Goal: Complete application form

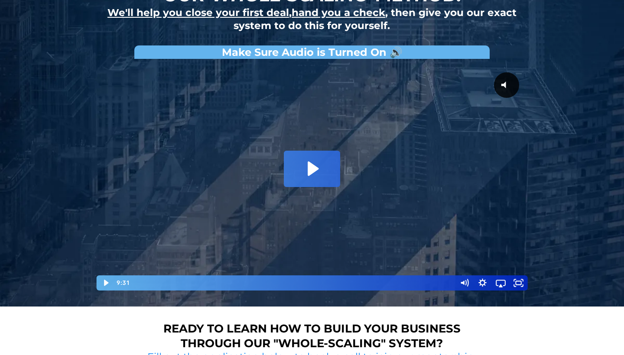
scroll to position [103, 0]
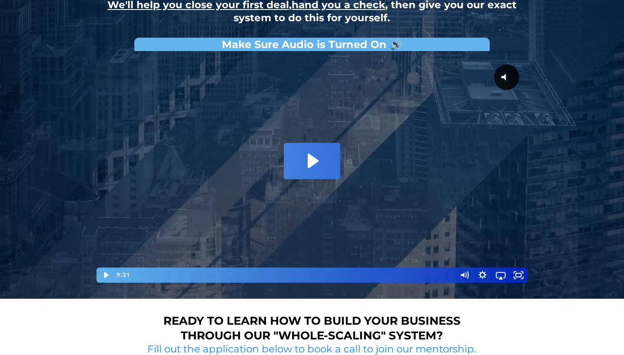
click at [315, 141] on div at bounding box center [311, 169] width 433 height 228
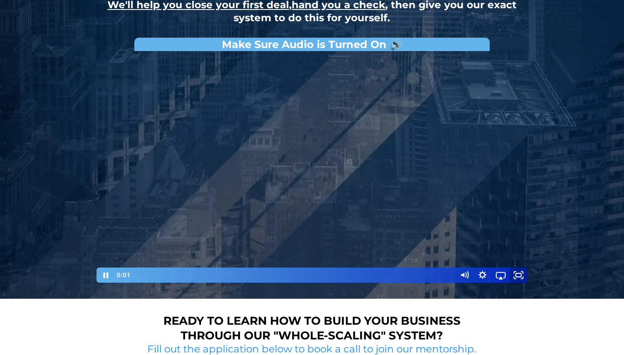
click at [521, 272] on icon "Fullscreen" at bounding box center [519, 275] width 18 height 15
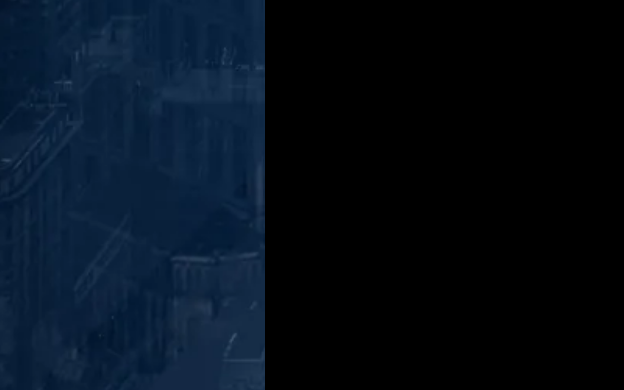
scroll to position [52, 0]
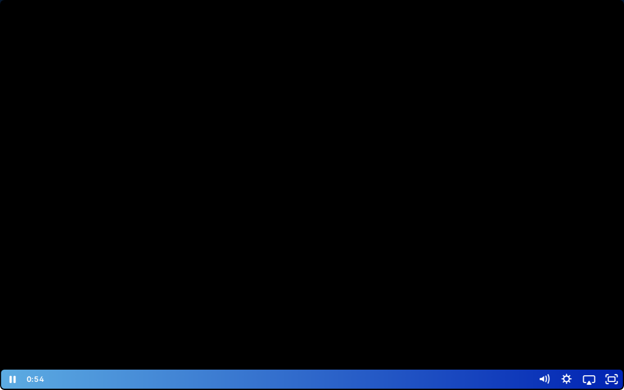
click at [450, 224] on div at bounding box center [312, 195] width 624 height 390
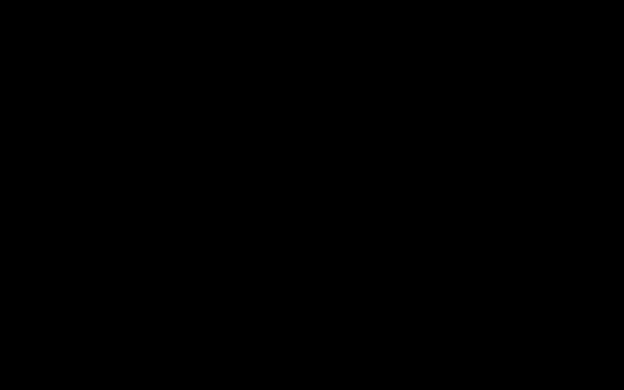
scroll to position [19, 0]
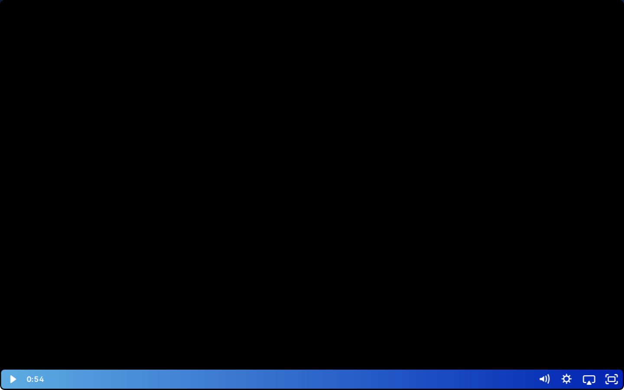
click at [392, 226] on div at bounding box center [312, 195] width 624 height 390
click at [367, 236] on div at bounding box center [312, 195] width 624 height 390
click at [322, 274] on div at bounding box center [312, 195] width 624 height 390
click at [139, 215] on div at bounding box center [312, 195] width 624 height 390
click at [0, 0] on button "Play Video: David Choi - Whole-Scaling VSL V.2 (short)" at bounding box center [0, 0] width 0 height 0
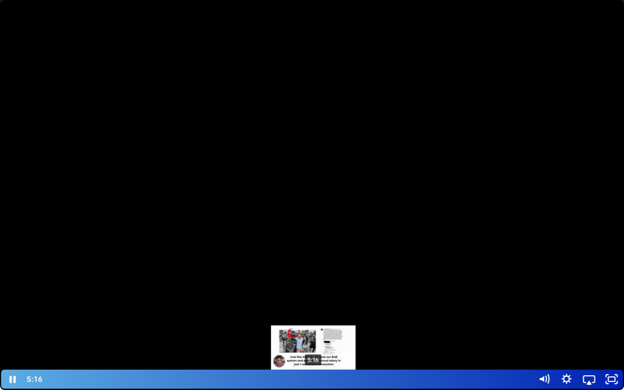
click at [314, 355] on div "5:16" at bounding box center [288, 379] width 477 height 19
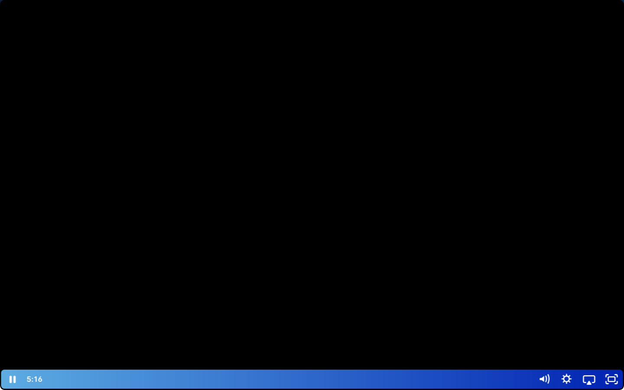
click at [326, 271] on div at bounding box center [312, 195] width 624 height 390
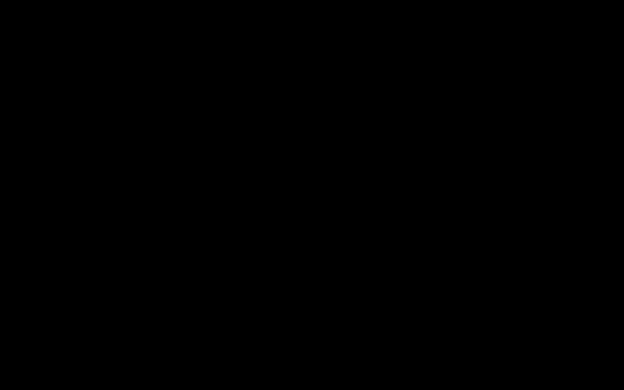
click at [339, 155] on div at bounding box center [312, 195] width 624 height 390
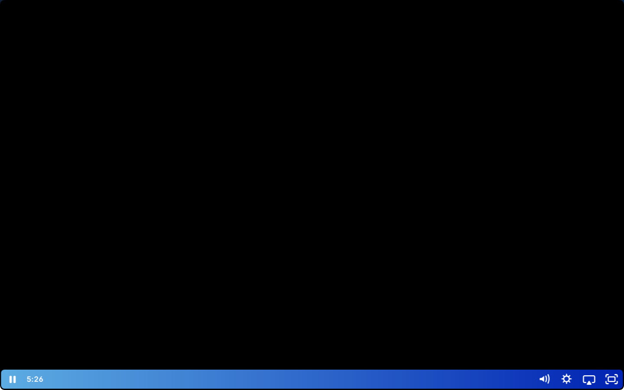
click at [470, 263] on div at bounding box center [312, 195] width 624 height 390
click at [446, 278] on div at bounding box center [312, 195] width 624 height 390
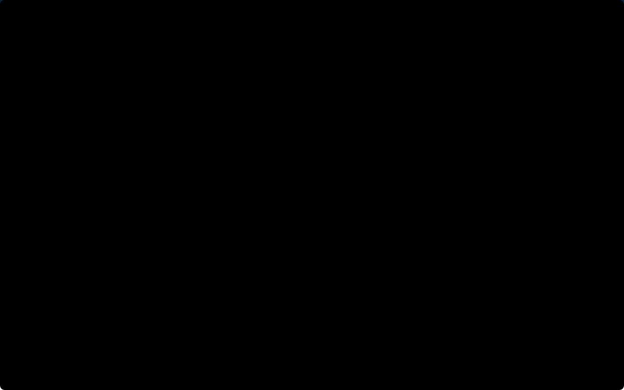
click at [0, 0] on button "Pause: David Choi - Whole-Scaling VSL V.2 (short)" at bounding box center [0, 0] width 0 height 0
click at [0, 0] on button "Play Video: David Choi - Whole-Scaling VSL V.2 (short)" at bounding box center [0, 0] width 0 height 0
click at [0, 0] on button "Pause: David Choi - Whole-Scaling VSL V.2 (short)" at bounding box center [0, 0] width 0 height 0
click at [0, 0] on button "Play Video: David Choi - Whole-Scaling VSL V.2 (short)" at bounding box center [0, 0] width 0 height 0
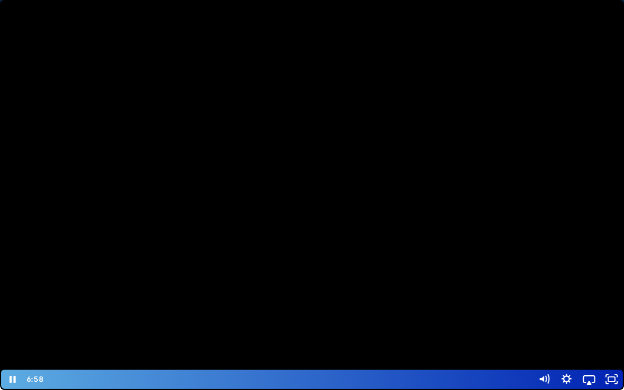
click at [0, 0] on button "Pause: David Choi - Whole-Scaling VSL V.2 (short)" at bounding box center [0, 0] width 0 height 0
click at [0, 0] on button "Play Video: David Choi - Whole-Scaling VSL V.2 (short)" at bounding box center [0, 0] width 0 height 0
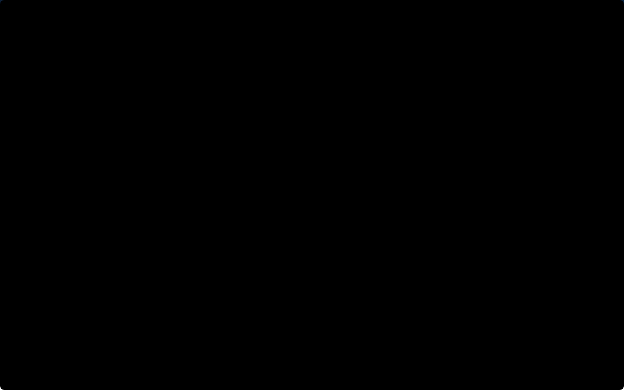
click at [0, 0] on button "Pause: David Choi - Whole-Scaling VSL V.2 (short)" at bounding box center [0, 0] width 0 height 0
click at [0, 0] on button "Play Video: David Choi - Whole-Scaling VSL V.2 (short)" at bounding box center [0, 0] width 0 height 0
click at [0, 0] on button "Pause: David Choi - Whole-Scaling VSL V.2 (short)" at bounding box center [0, 0] width 0 height 0
click at [0, 0] on button "Play Video: David Choi - Whole-Scaling VSL V.2 (short)" at bounding box center [0, 0] width 0 height 0
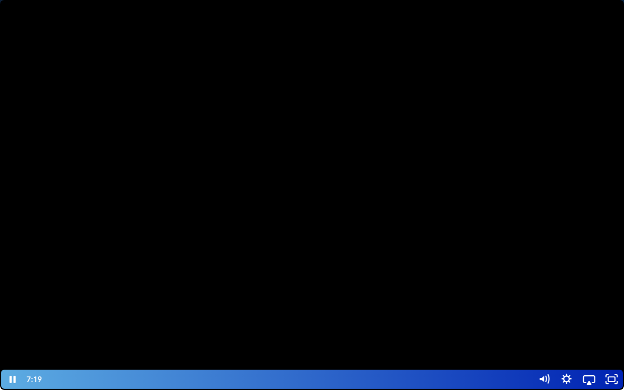
click at [0, 0] on button "Pause: David Choi - Whole-Scaling VSL V.2 (short)" at bounding box center [0, 0] width 0 height 0
click at [0, 0] on button "Play Video: David Choi - Whole-Scaling VSL V.2 (short)" at bounding box center [0, 0] width 0 height 0
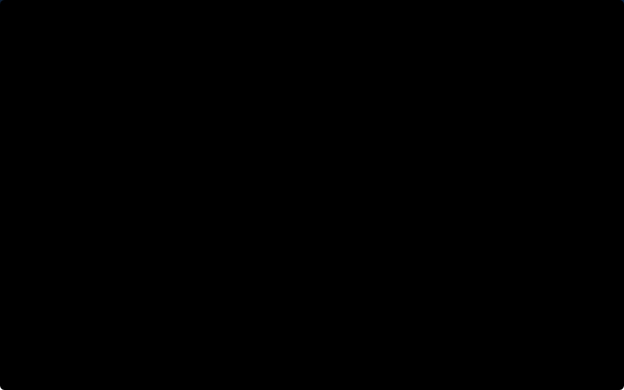
click at [0, 0] on button "Pause: David Choi - Whole-Scaling VSL V.2 (short)" at bounding box center [0, 0] width 0 height 0
click at [0, 0] on button "Play Video: David Choi - Whole-Scaling VSL V.2 (short)" at bounding box center [0, 0] width 0 height 0
click at [0, 0] on button "Pause: David Choi - Whole-Scaling VSL V.2 (short)" at bounding box center [0, 0] width 0 height 0
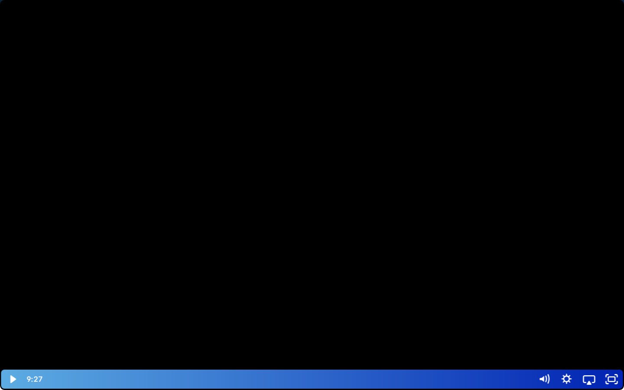
click at [342, 236] on div at bounding box center [312, 195] width 624 height 390
click at [609, 355] on icon "Unfullscreen" at bounding box center [611, 379] width 23 height 19
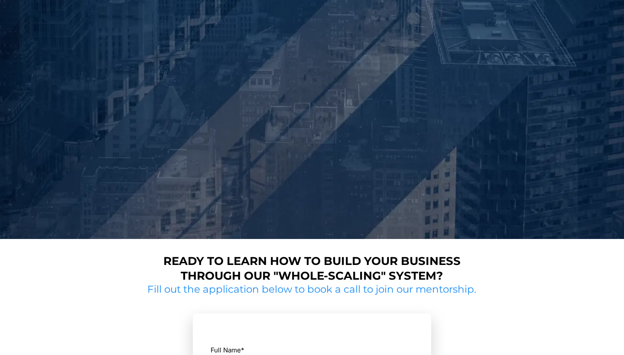
scroll to position [295, 0]
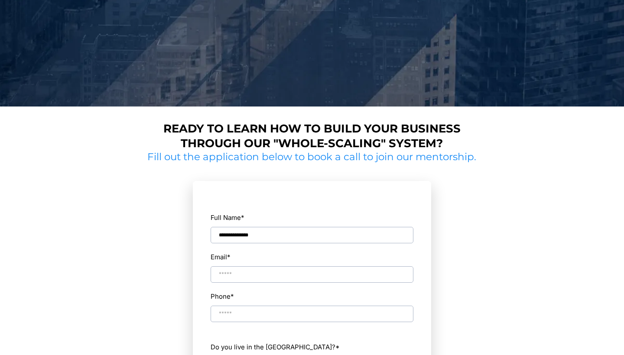
type input "**********"
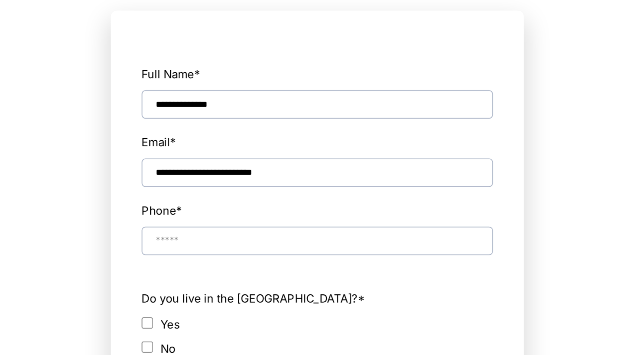
scroll to position [328, 0]
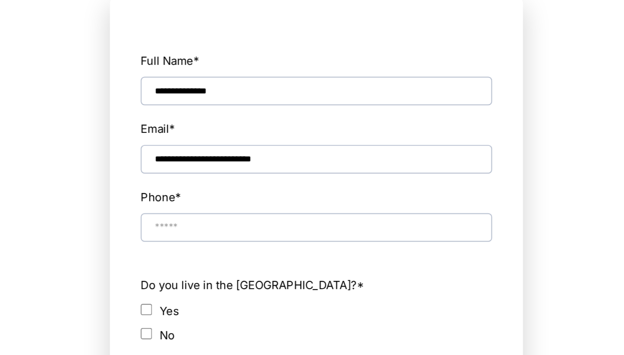
type input "**********"
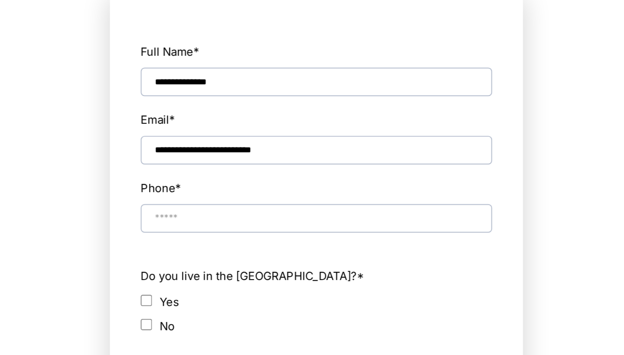
scroll to position [333, 0]
type input "**********"
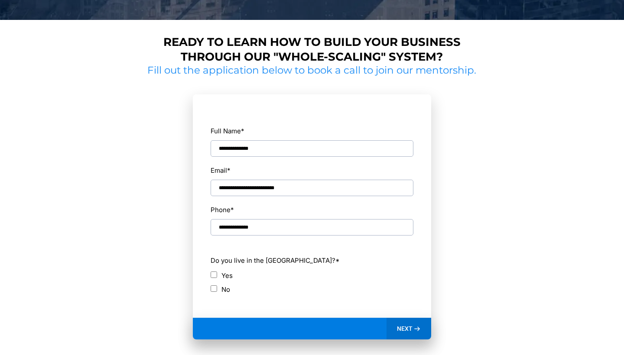
click at [205, 280] on form "**********" at bounding box center [312, 206] width 238 height 224
click at [398, 330] on span "NEXT" at bounding box center [405, 329] width 16 height 8
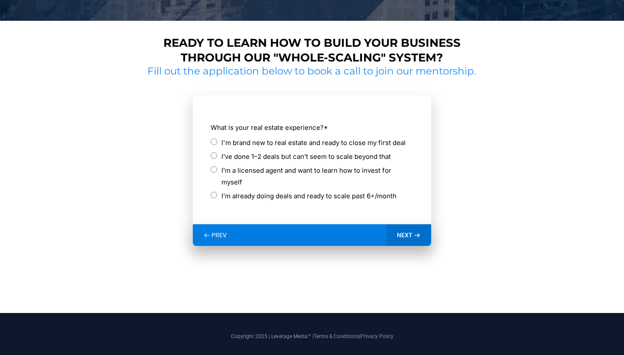
click at [217, 166] on div "I’m a licensed agent and want to learn how to invest for myself" at bounding box center [312, 176] width 203 height 23
click at [218, 171] on div "I’m a licensed agent and want to learn how to invest for myself" at bounding box center [312, 176] width 203 height 23
click at [218, 168] on div "I’m a licensed agent and want to learn how to invest for myself" at bounding box center [312, 176] width 203 height 23
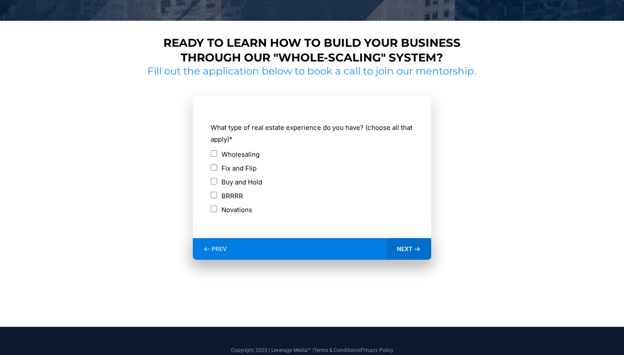
click at [400, 249] on span "NEXT" at bounding box center [405, 249] width 16 height 8
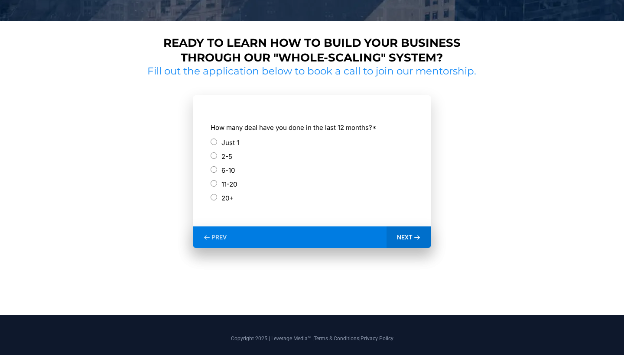
click at [214, 157] on div "2-5" at bounding box center [312, 157] width 203 height 12
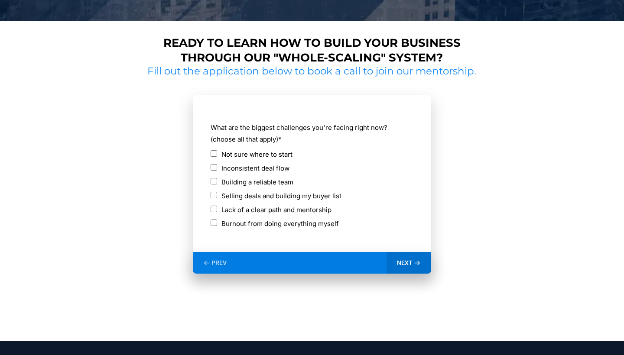
click at [417, 264] on icon at bounding box center [416, 263] width 7 height 7
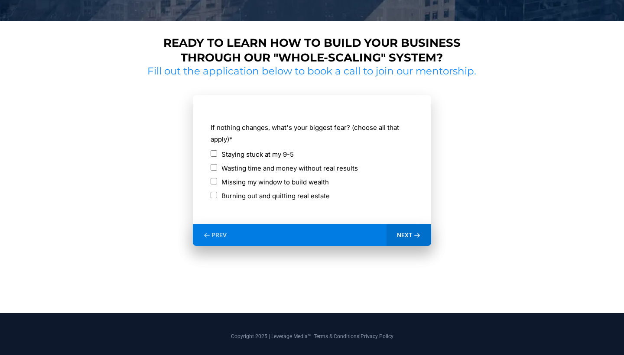
click at [407, 231] on span "NEXT" at bounding box center [405, 235] width 16 height 8
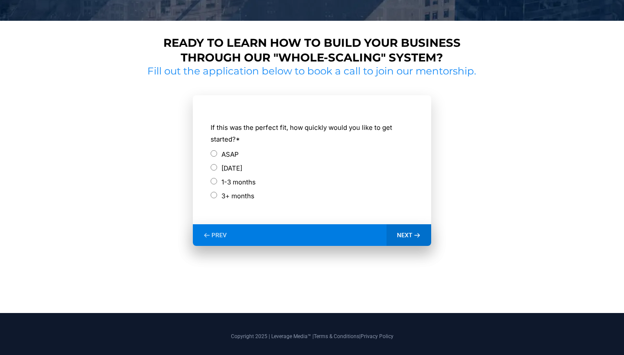
click at [217, 155] on div "ASAP" at bounding box center [312, 155] width 203 height 12
click at [213, 155] on div "ASAP" at bounding box center [312, 155] width 203 height 12
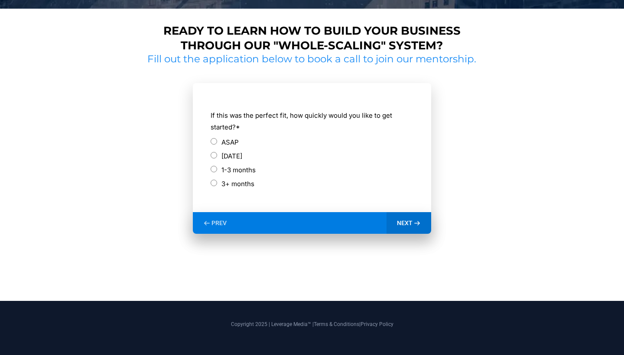
scroll to position [393, 0]
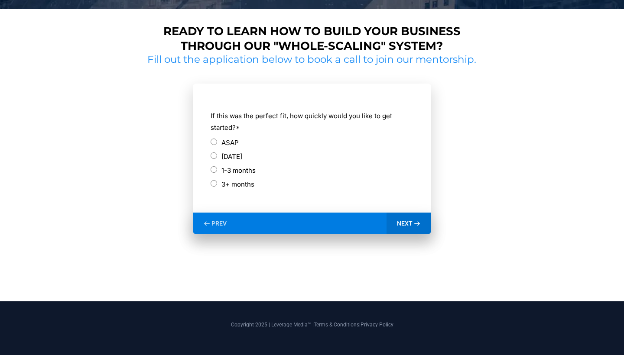
click at [218, 158] on div "[DATE]" at bounding box center [312, 157] width 203 height 12
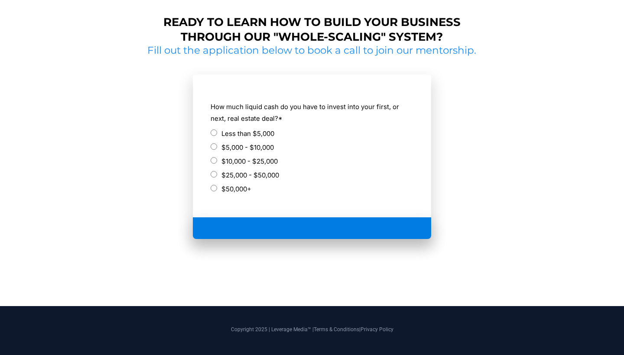
scroll to position [387, 0]
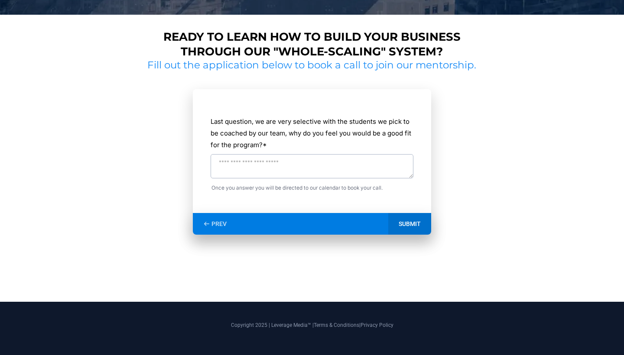
click at [220, 160] on textarea "Last question, we are very selective with the students we pick to be coached by…" at bounding box center [312, 166] width 203 height 24
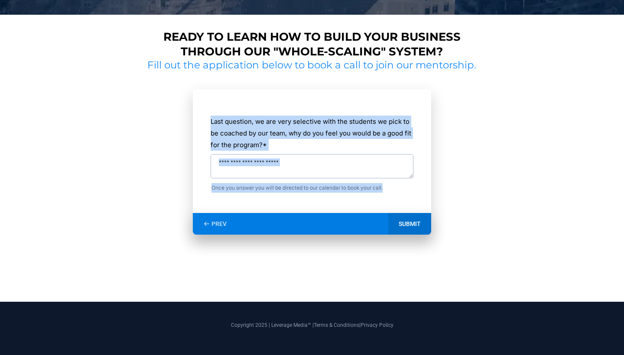
drag, startPoint x: 209, startPoint y: 117, endPoint x: 353, endPoint y: 202, distance: 166.6
click at [353, 202] on form "**********" at bounding box center [312, 151] width 238 height 124
click at [353, 202] on div "Last question, we are very selective with the students we pick to be coached by…" at bounding box center [312, 156] width 204 height 114
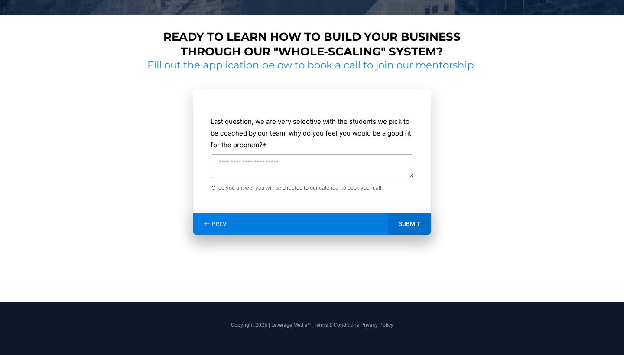
click at [293, 169] on textarea "Last question, we are very selective with the students we pick to be coached by…" at bounding box center [312, 166] width 203 height 24
type textarea "*"
